Goal: Entertainment & Leisure: Consume media (video, audio)

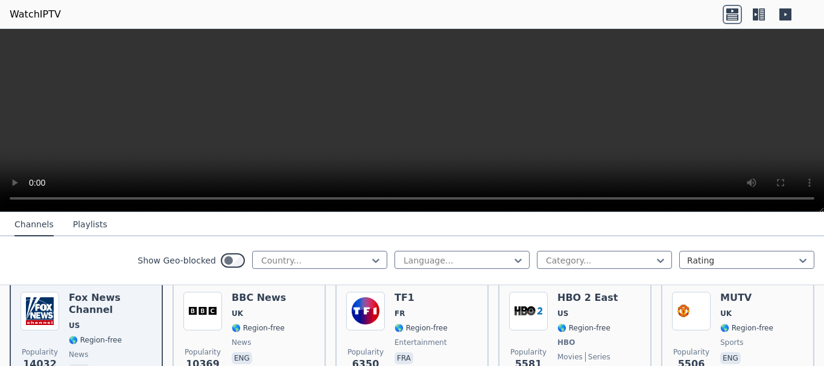
scroll to position [145, 0]
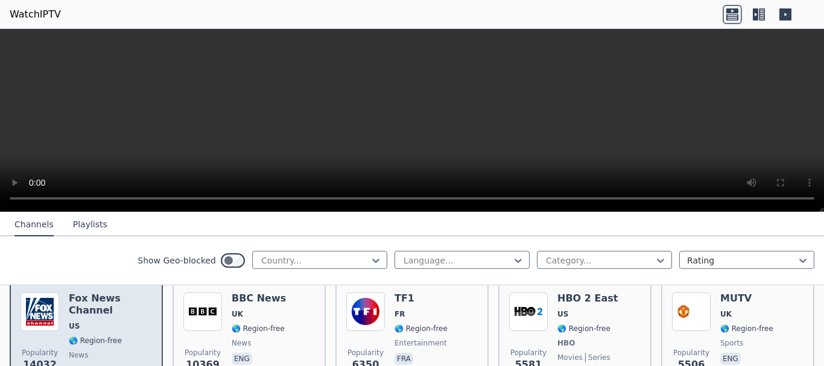
click at [62, 323] on div "Popularity 14032 Fox News Channel US 🌎 Region-free news eng" at bounding box center [86, 337] width 131 height 89
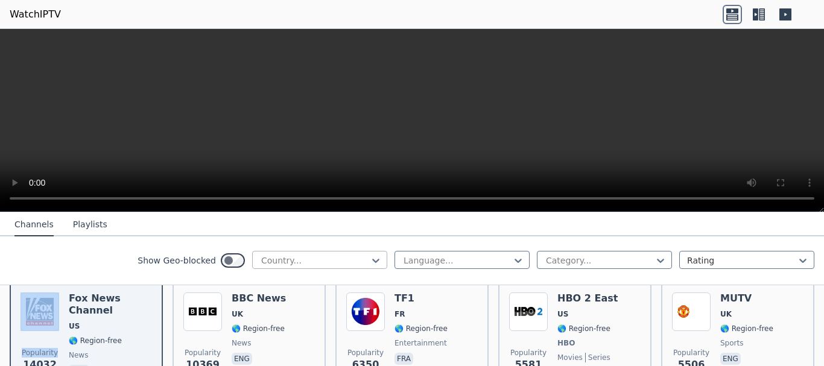
click at [339, 256] on div at bounding box center [315, 261] width 110 height 12
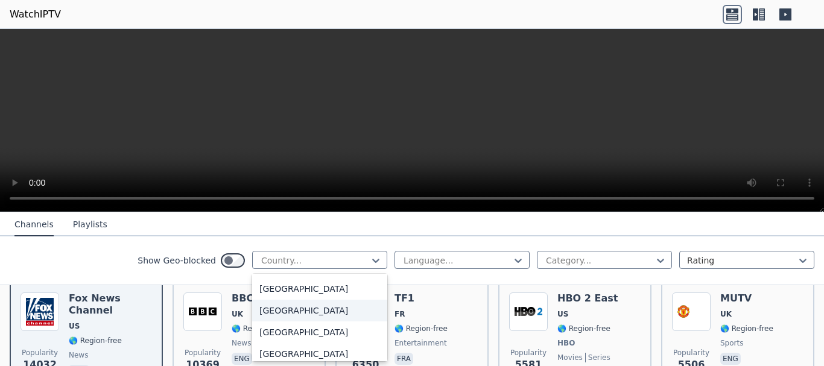
scroll to position [4233, 0]
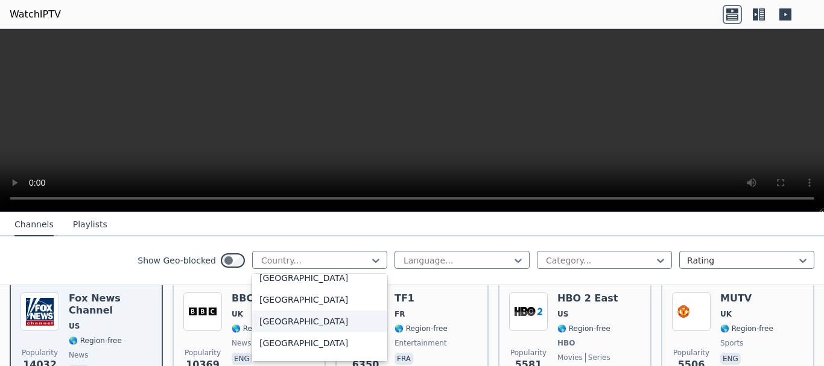
click at [286, 322] on div "[GEOGRAPHIC_DATA]" at bounding box center [319, 322] width 135 height 22
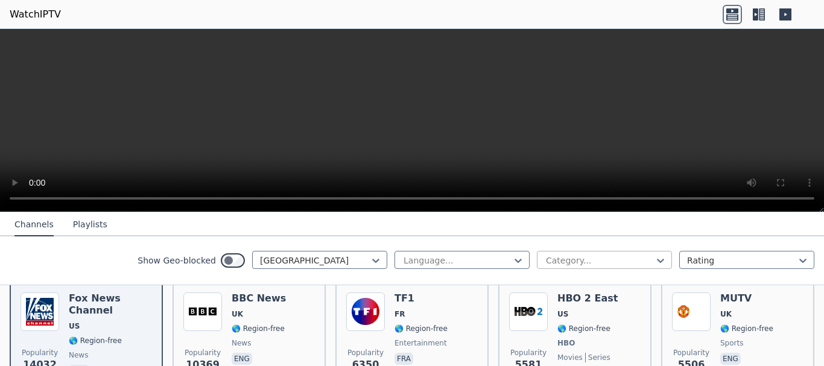
click at [564, 264] on div at bounding box center [600, 261] width 110 height 12
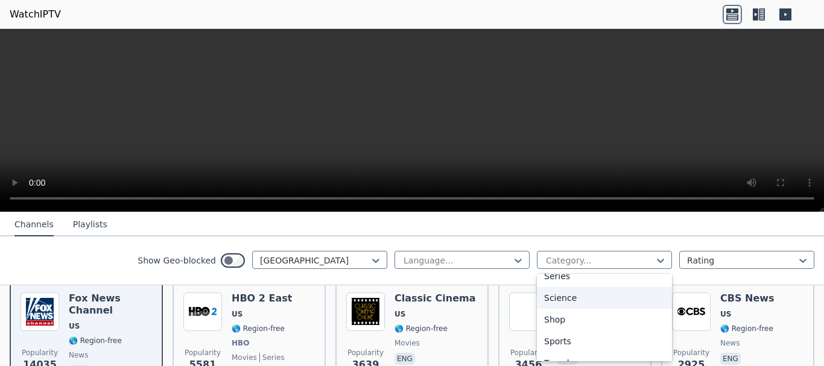
scroll to position [469, 0]
click at [558, 335] on div "Sports" at bounding box center [604, 339] width 135 height 22
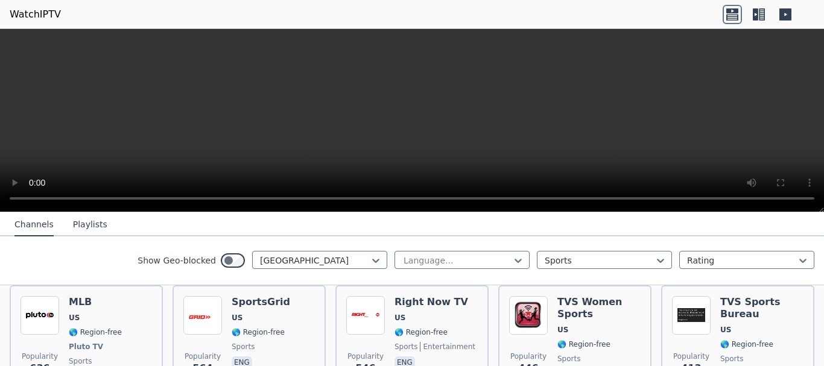
scroll to position [239, 0]
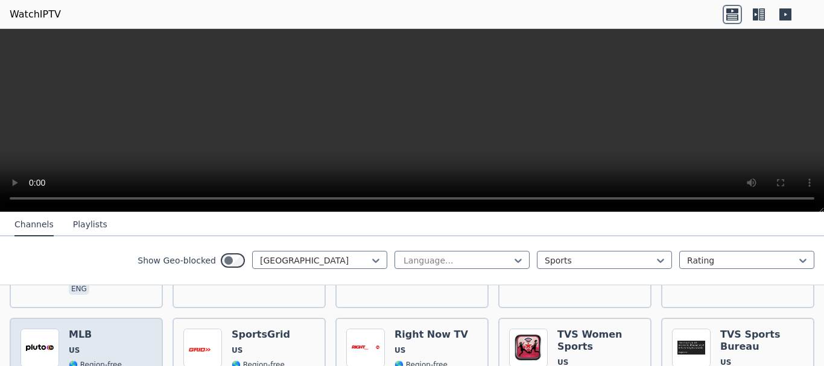
click at [90, 329] on h6 "MLB" at bounding box center [95, 335] width 53 height 12
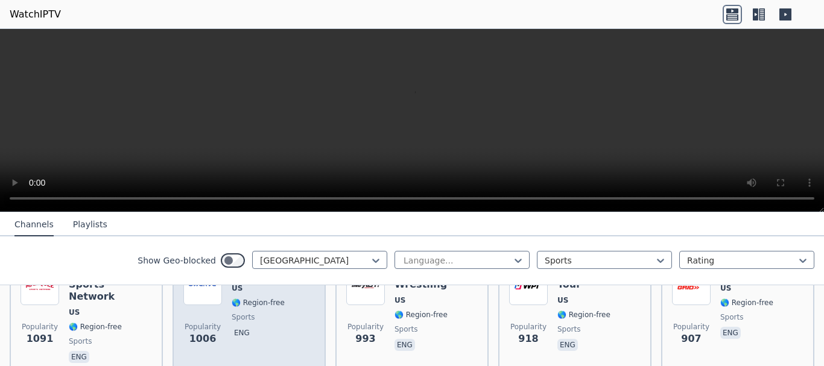
scroll to position [174, 0]
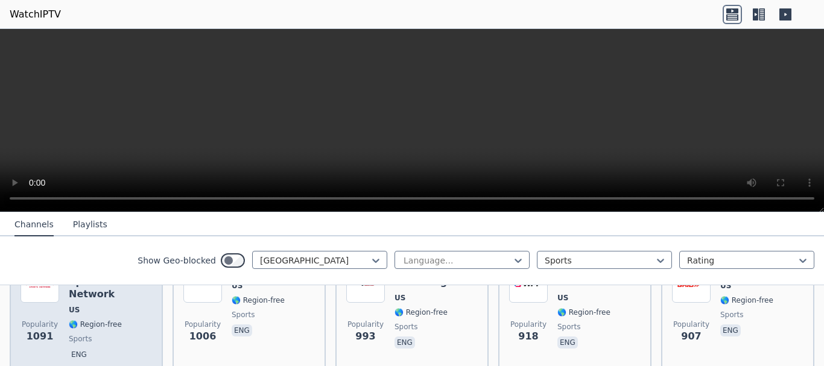
click at [87, 334] on span "sports" at bounding box center [80, 339] width 23 height 10
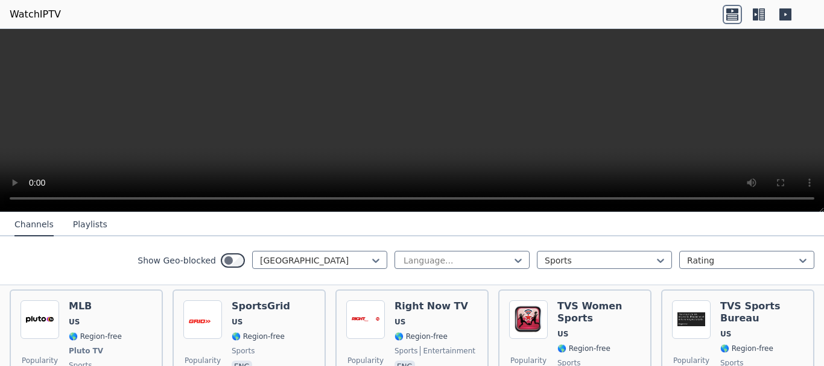
scroll to position [258, 0]
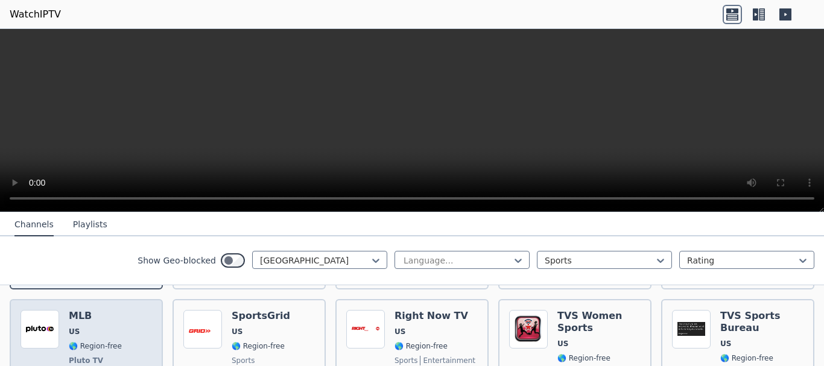
click at [75, 341] on span "🌎 Region-free" at bounding box center [95, 346] width 53 height 10
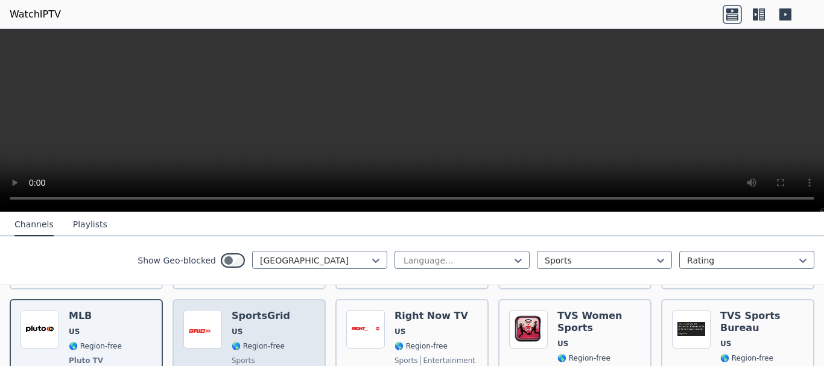
click at [246, 327] on span "US" at bounding box center [261, 332] width 59 height 10
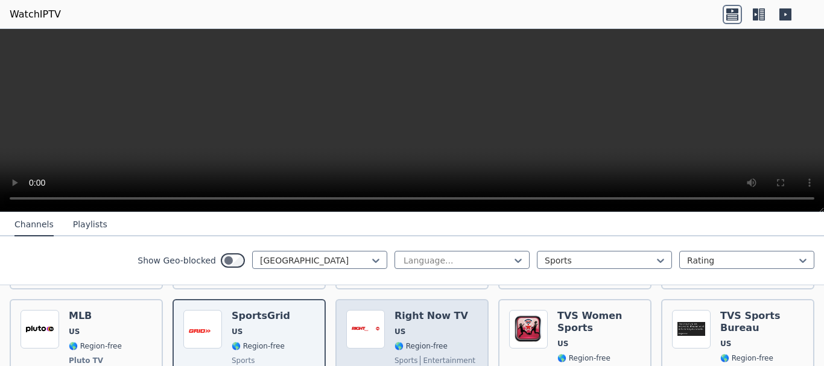
click at [396, 327] on span "US" at bounding box center [399, 332] width 11 height 10
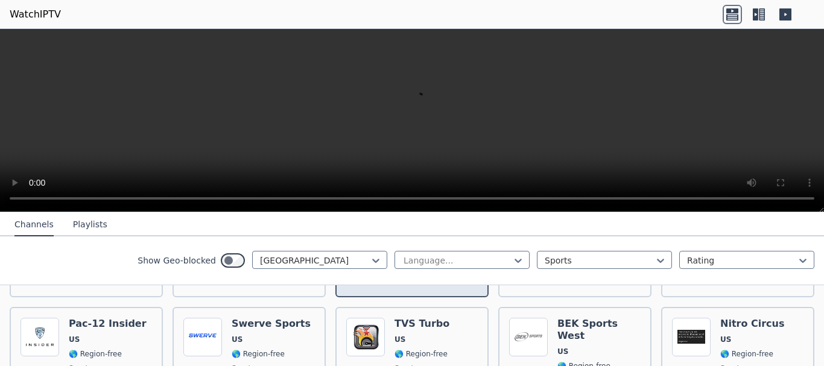
scroll to position [370, 0]
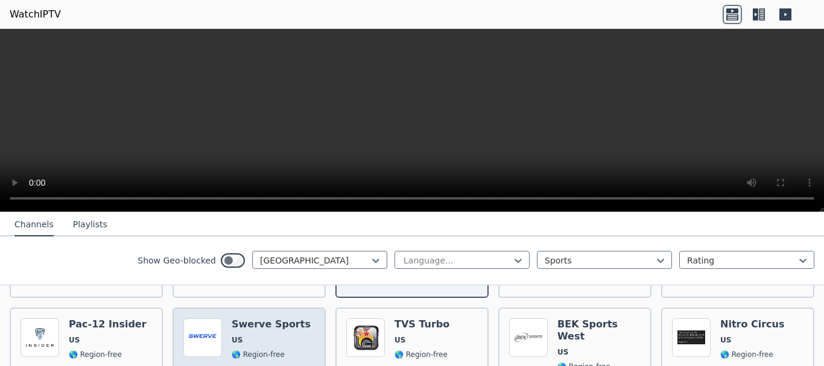
click at [226, 318] on div "Popularity 205 Swerve Sports US 🌎 Region-free sports eng" at bounding box center [248, 361] width 131 height 87
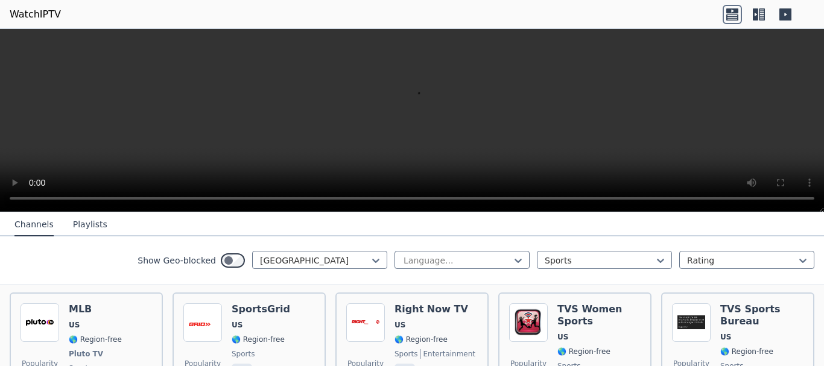
scroll to position [263, 0]
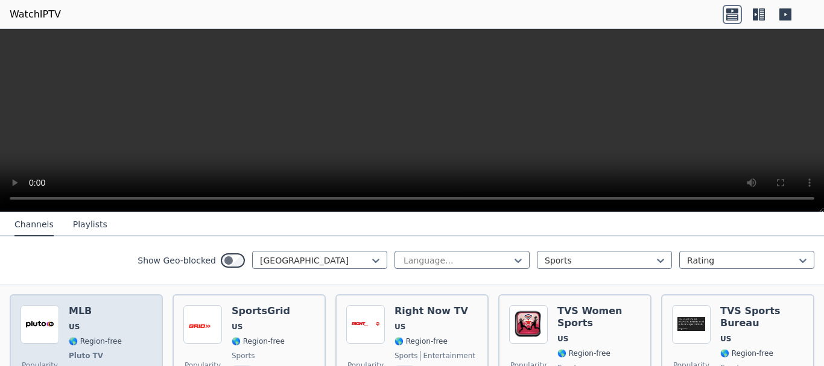
click at [55, 305] on img at bounding box center [40, 324] width 39 height 39
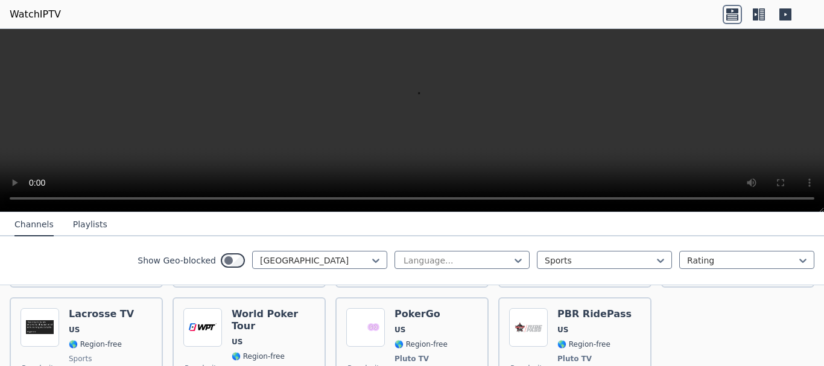
scroll to position [624, 0]
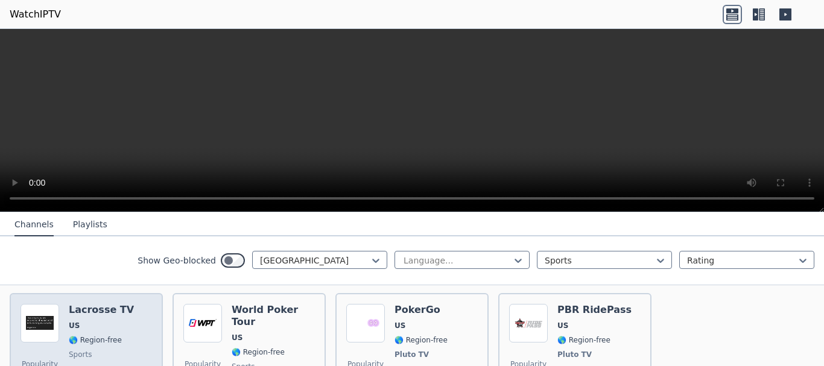
click at [110, 311] on div "Lacrosse TV US 🌎 Region-free sports eng" at bounding box center [101, 348] width 65 height 89
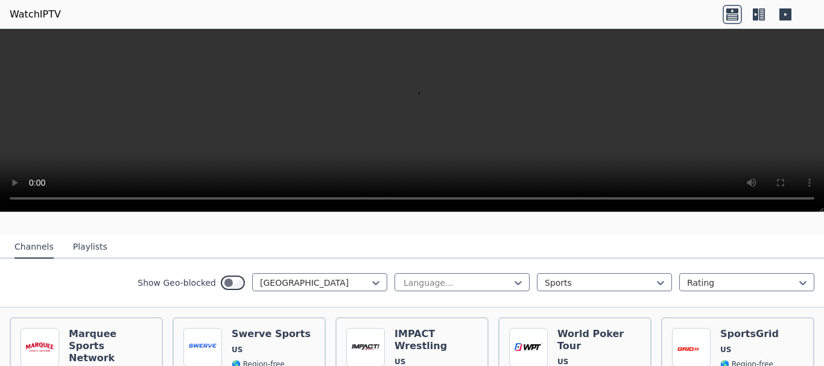
scroll to position [136, 0]
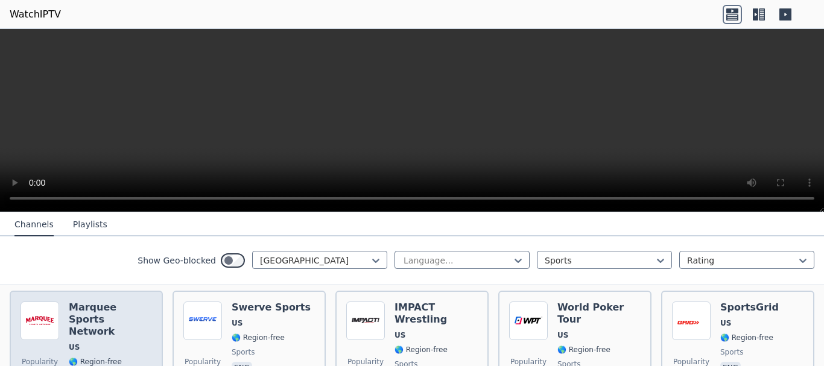
click at [87, 302] on h6 "Marquee Sports Network" at bounding box center [110, 320] width 83 height 36
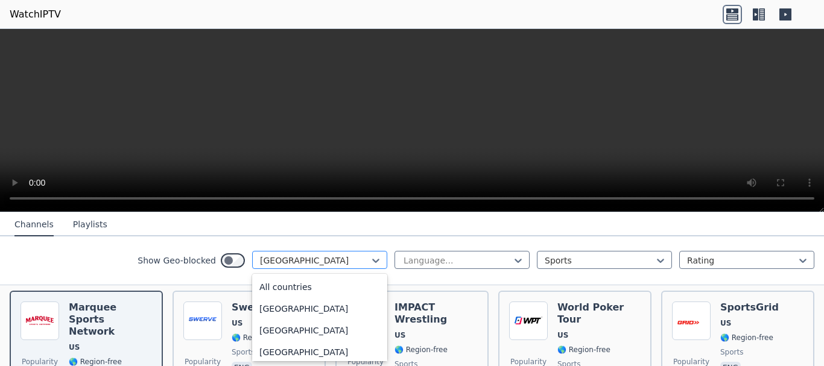
click at [308, 263] on div at bounding box center [315, 261] width 110 height 12
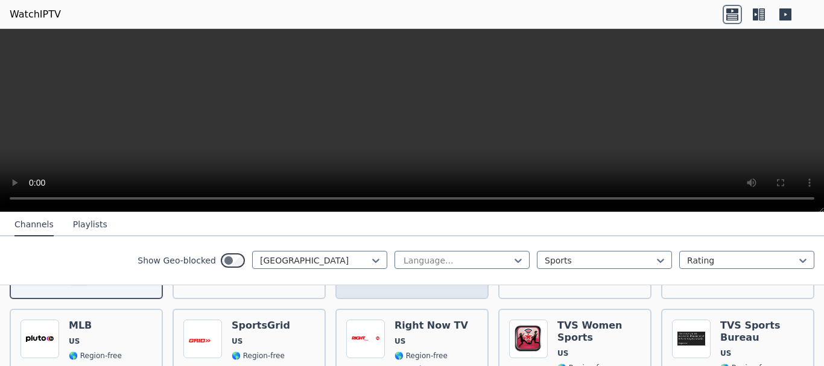
scroll to position [249, 0]
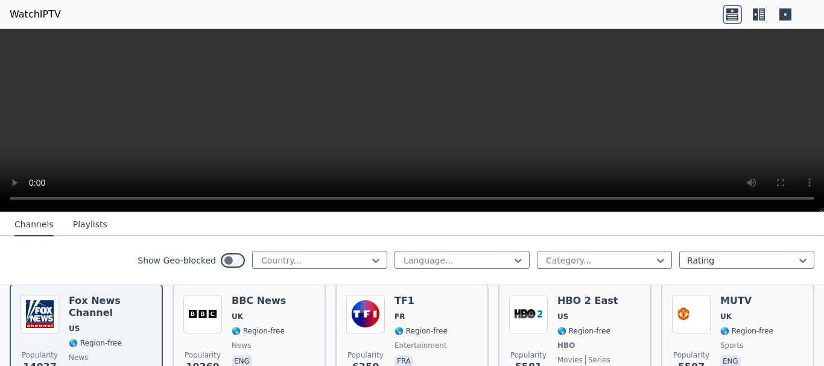
scroll to position [145, 0]
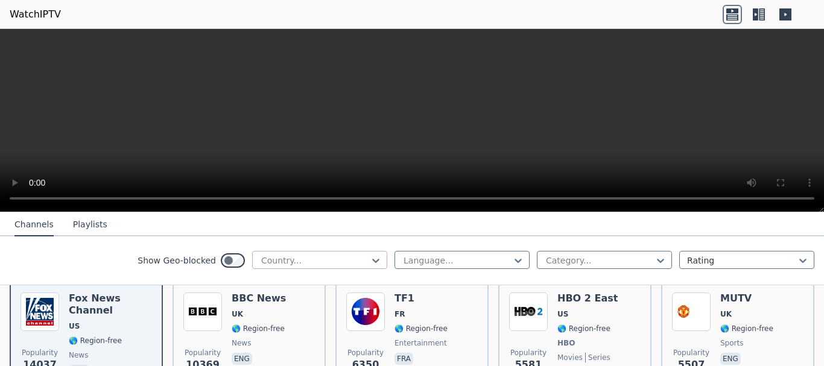
click at [286, 259] on div at bounding box center [315, 261] width 110 height 12
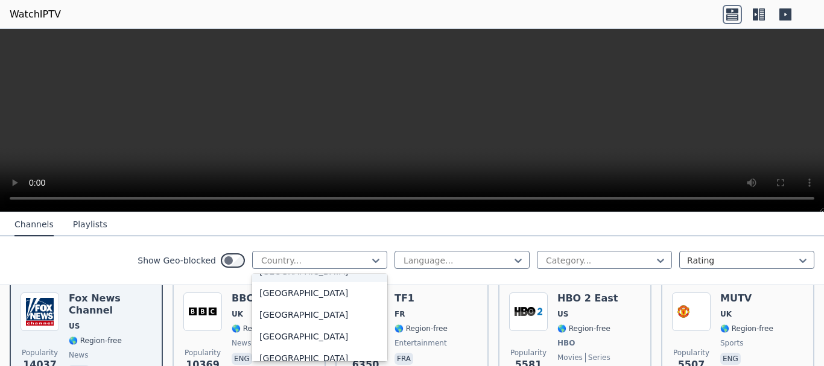
scroll to position [4245, 0]
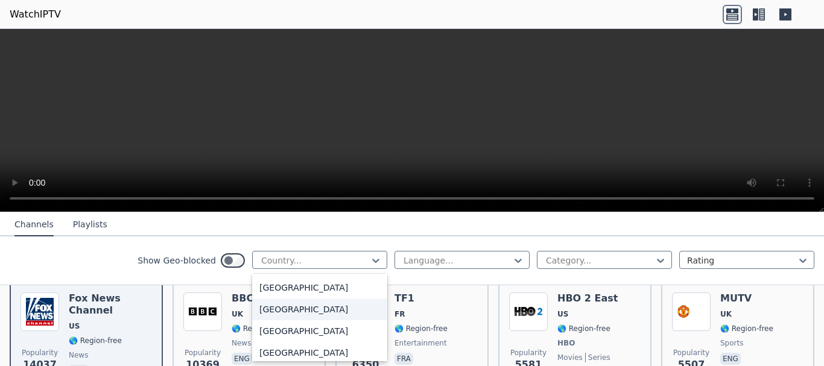
click at [283, 302] on div "[GEOGRAPHIC_DATA]" at bounding box center [319, 310] width 135 height 22
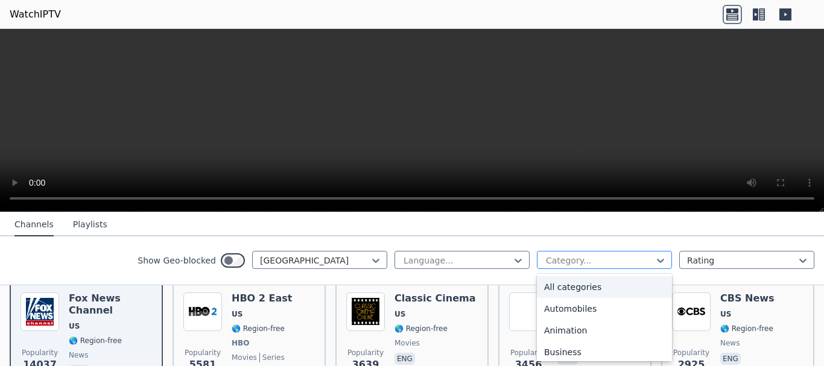
click at [571, 261] on div at bounding box center [600, 261] width 110 height 12
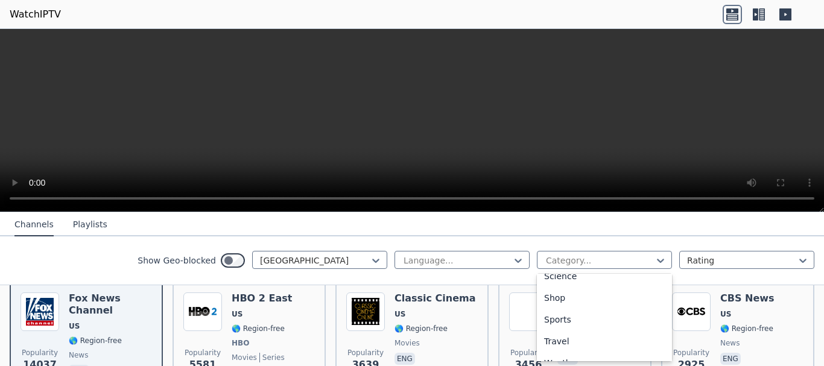
scroll to position [493, 0]
click at [553, 315] on div "Sports" at bounding box center [604, 316] width 135 height 22
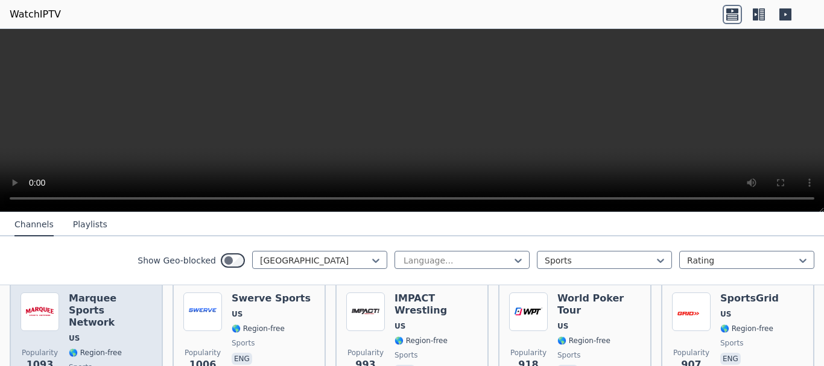
click at [83, 295] on h6 "Marquee Sports Network" at bounding box center [110, 311] width 83 height 36
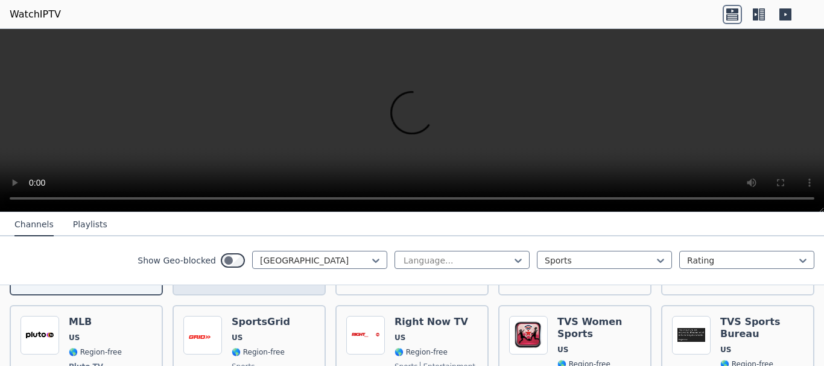
scroll to position [244, 0]
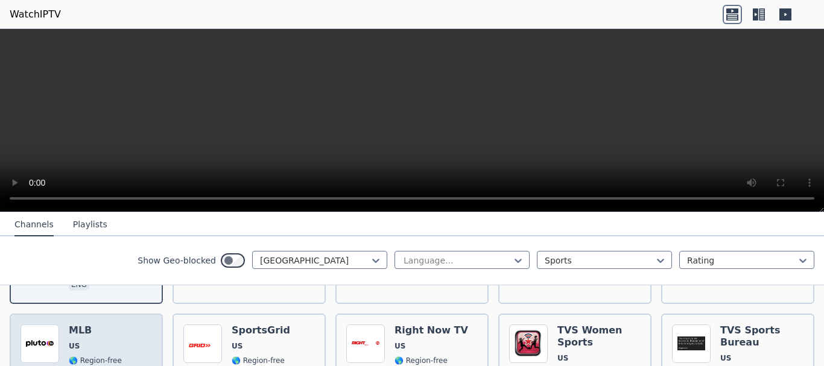
click at [66, 324] on div "Popularity 639 MLB US 🌎 Region-free Pluto TV sports eng" at bounding box center [86, 368] width 131 height 89
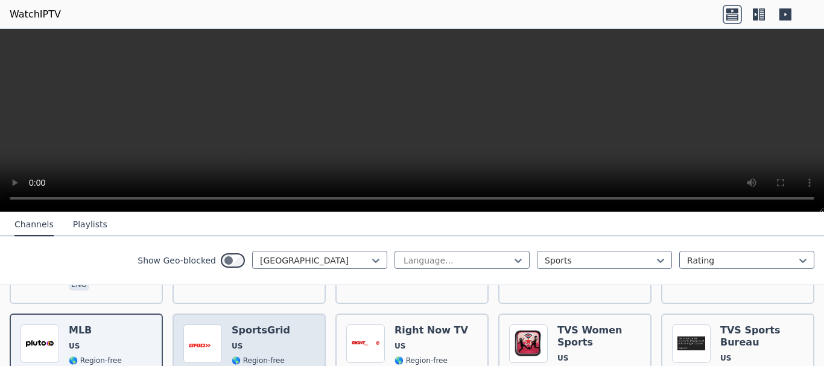
click at [229, 331] on div "Popularity 565 SportsGrid US 🌎 Region-free sports eng" at bounding box center [248, 368] width 131 height 89
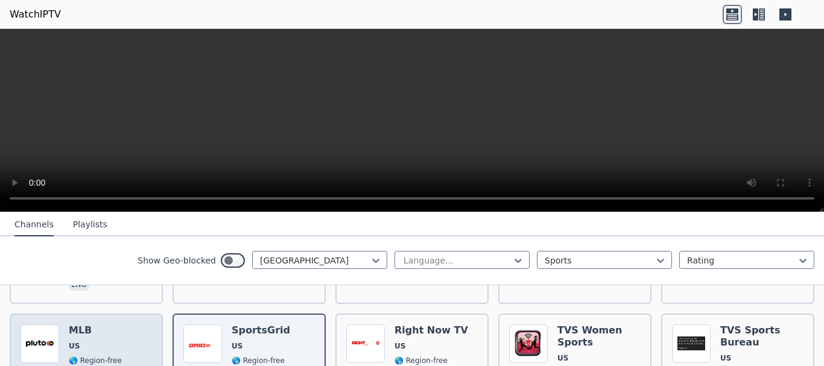
click at [108, 341] on span "US" at bounding box center [95, 346] width 53 height 10
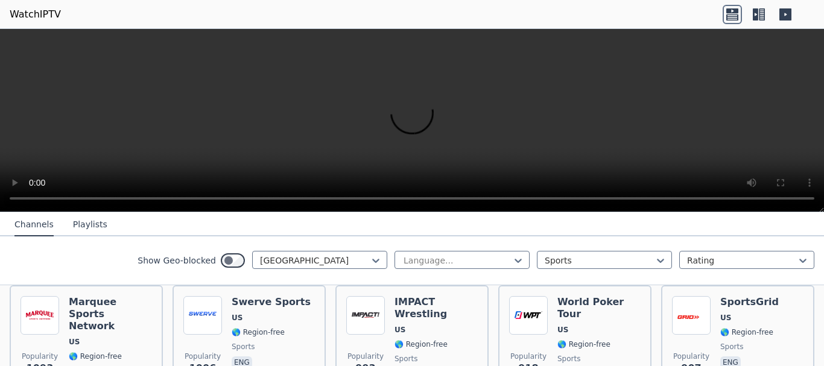
scroll to position [137, 0]
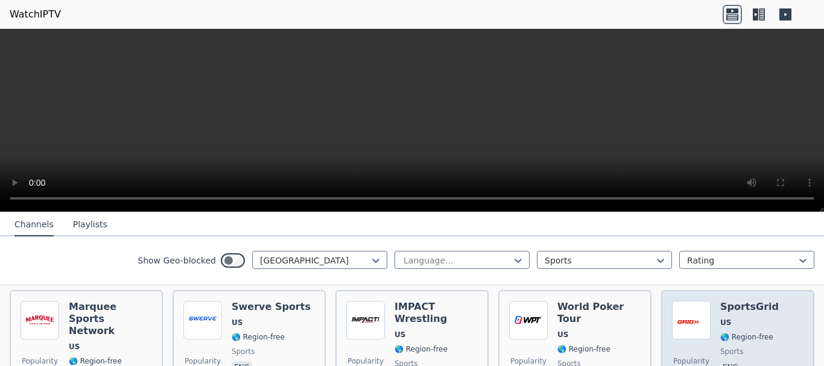
click at [742, 307] on div "SportsGrid US 🌎 Region-free sports eng" at bounding box center [749, 350] width 59 height 99
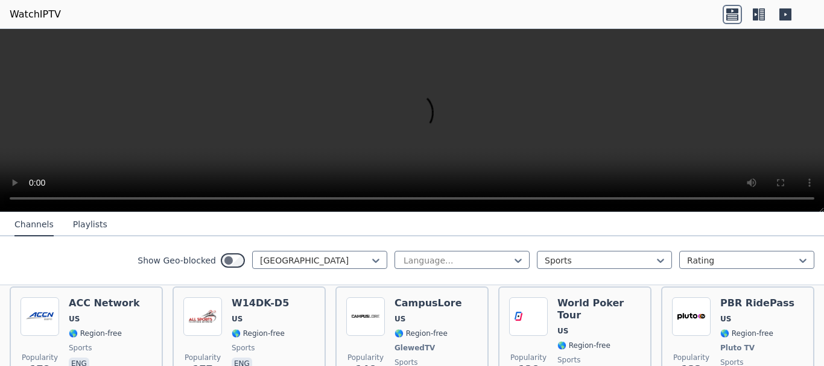
scroll to position [536, 0]
